Goal: Task Accomplishment & Management: Manage account settings

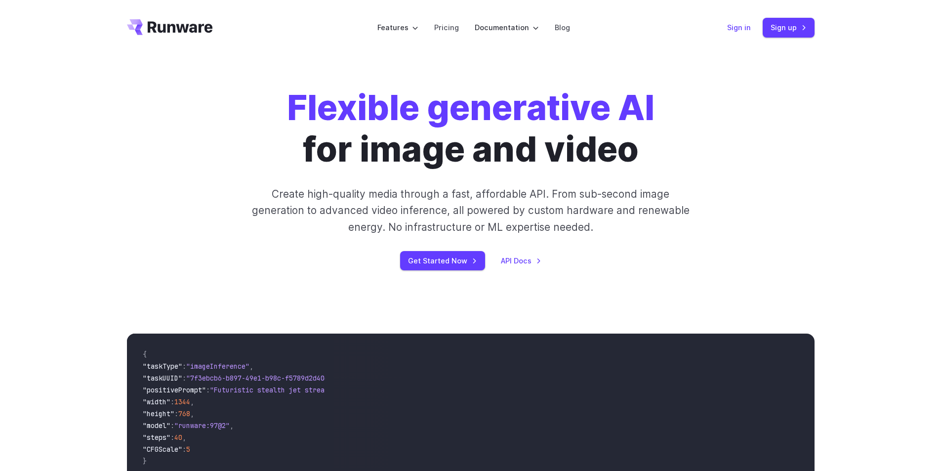
click at [737, 28] on link "Sign in" at bounding box center [739, 27] width 24 height 11
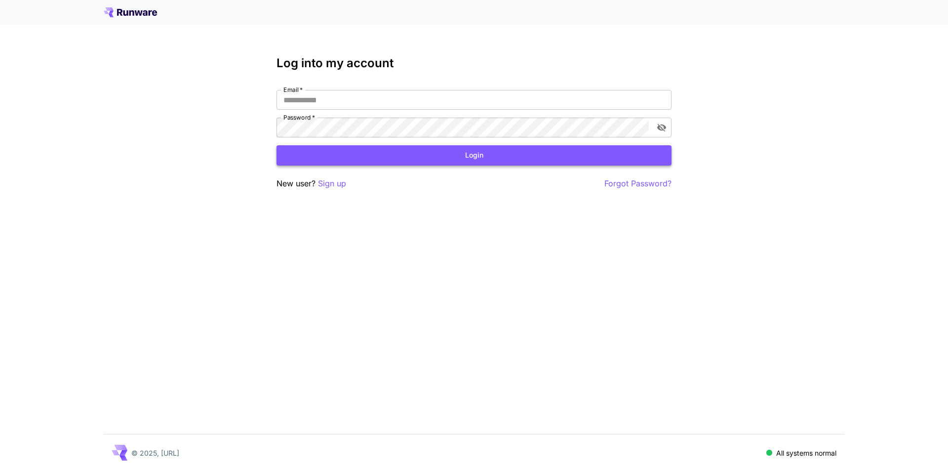
type input "**********"
click at [468, 153] on button "Login" at bounding box center [474, 155] width 395 height 20
